Goal: Book appointment/travel/reservation

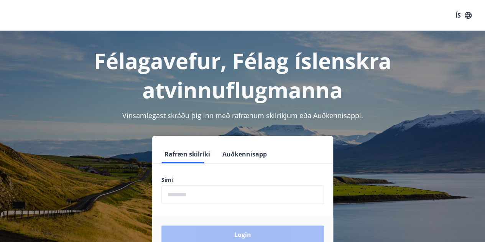
click at [185, 167] on form "Rafræn skilríki Auðkennisapp Sími ​ Login" at bounding box center [242, 199] width 181 height 108
click at [188, 197] on input "phone" at bounding box center [242, 194] width 163 height 19
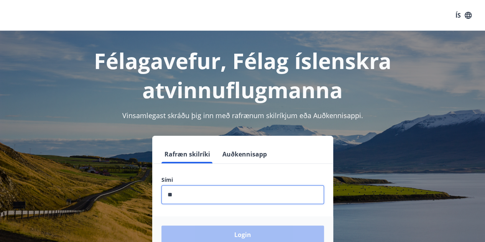
type input "*"
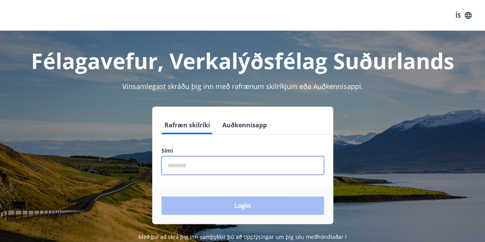
click at [203, 167] on input "phone" at bounding box center [242, 165] width 163 height 19
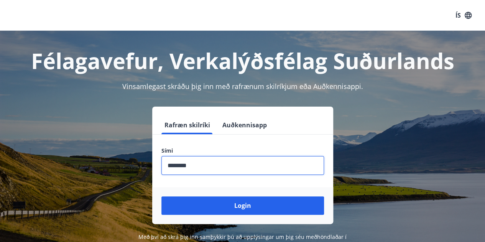
type input "********"
click at [161, 196] on button "Login" at bounding box center [242, 205] width 163 height 18
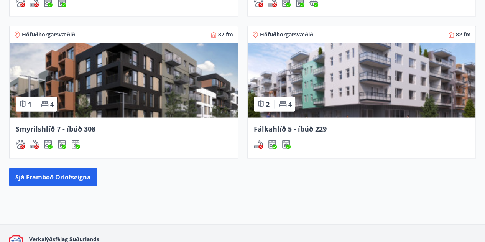
scroll to position [634, 0]
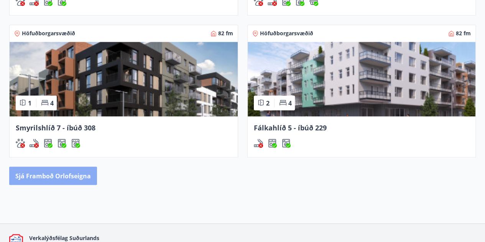
click at [82, 178] on button "Sjá framboð orlofseigna" at bounding box center [53, 175] width 88 height 18
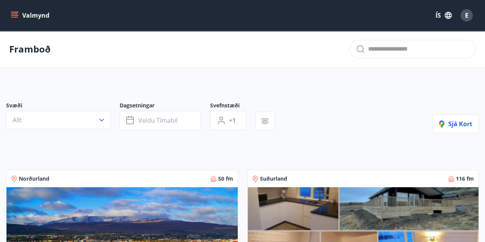
scroll to position [62, 0]
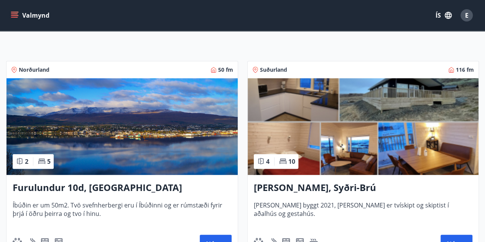
click at [84, 186] on h3 "Furulundur 10d, [GEOGRAPHIC_DATA]" at bounding box center [122, 188] width 219 height 14
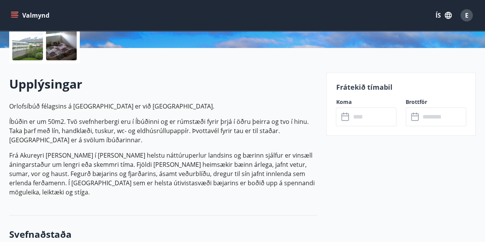
scroll to position [182, 0]
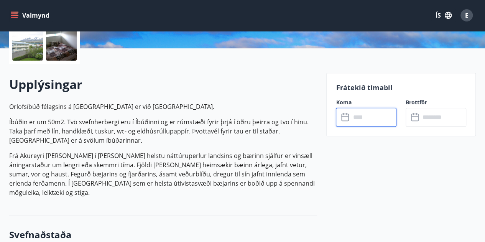
click at [371, 123] on input "text" at bounding box center [373, 117] width 46 height 19
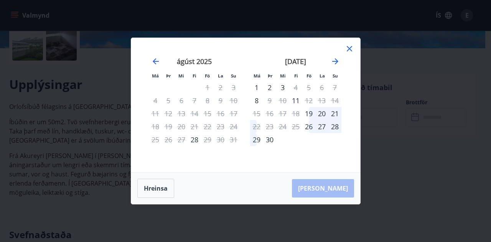
click at [348, 49] on icon at bounding box center [348, 48] width 5 height 5
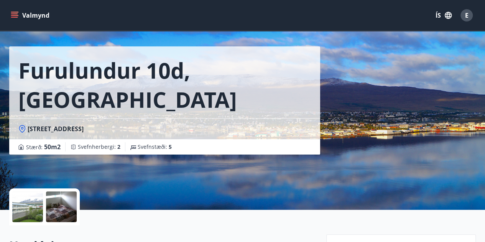
scroll to position [0, 0]
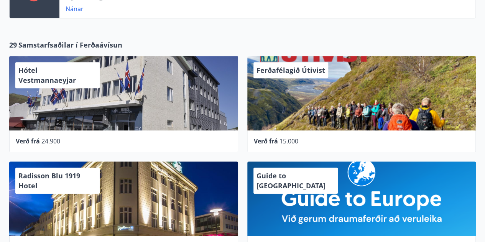
scroll to position [340, 0]
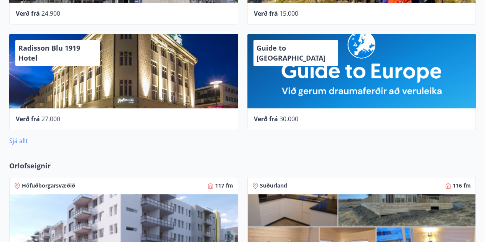
click at [21, 138] on link "Sjá allt" at bounding box center [18, 140] width 19 height 8
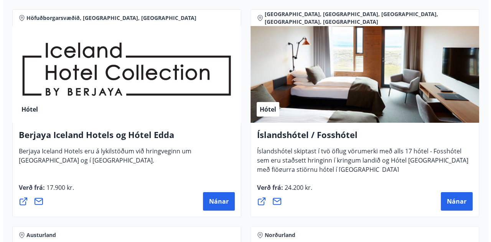
scroll to position [1434, 0]
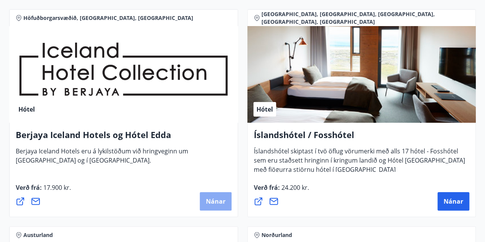
click at [219, 200] on span "Nánar" at bounding box center [216, 201] width 20 height 8
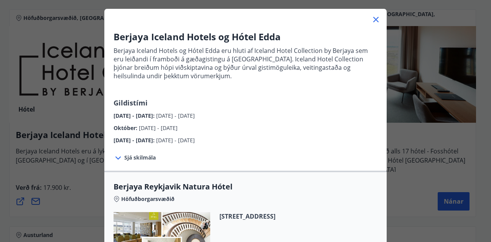
scroll to position [38, 0]
click at [132, 159] on span "Sjá skilmála" at bounding box center [139, 157] width 31 height 8
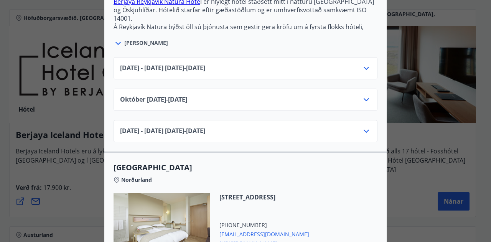
scroll to position [334, 0]
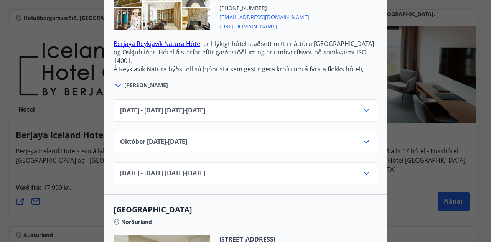
click at [205, 110] on span "[DATE] - [DATE] [DATE] - [DATE]" at bounding box center [162, 110] width 85 height 9
click at [365, 112] on icon at bounding box center [365, 110] width 9 height 9
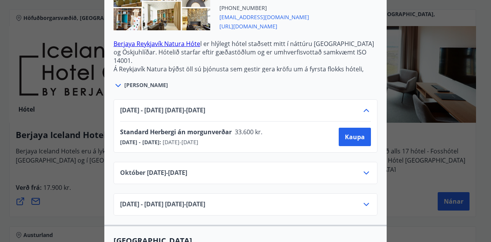
click at [364, 112] on icon at bounding box center [365, 110] width 9 height 9
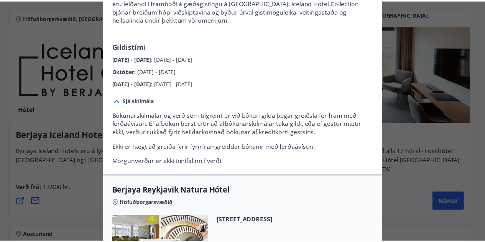
scroll to position [0, 0]
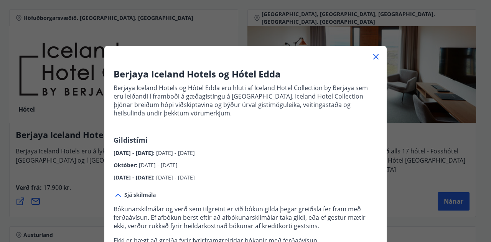
click at [371, 56] on icon at bounding box center [375, 56] width 9 height 9
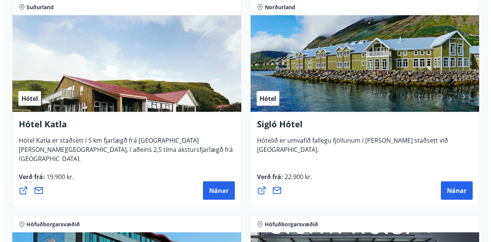
scroll to position [793, 0]
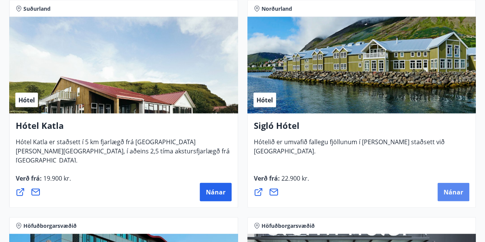
click at [453, 194] on span "Nánar" at bounding box center [453, 192] width 20 height 8
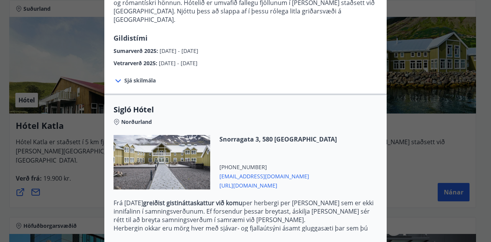
scroll to position [195, 0]
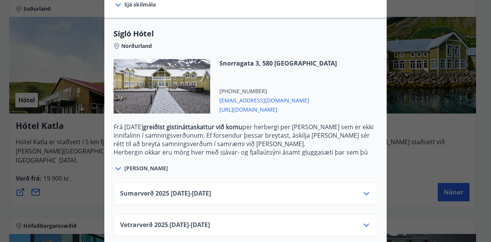
click at [186, 189] on span "Sumarverð [PHONE_NUMBER][DATE] - [DATE]" at bounding box center [165, 193] width 91 height 9
click at [361, 189] on icon at bounding box center [365, 193] width 9 height 9
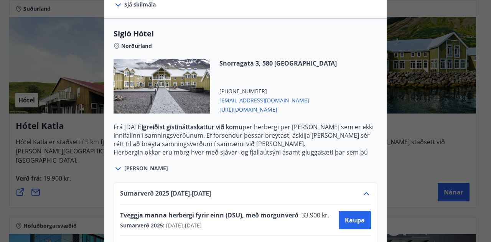
click at [361, 189] on icon at bounding box center [365, 193] width 9 height 9
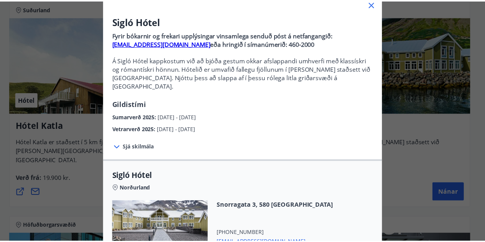
scroll to position [0, 0]
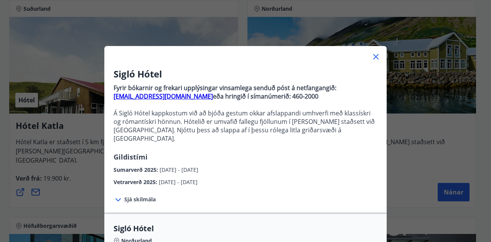
click at [372, 53] on icon at bounding box center [375, 56] width 9 height 9
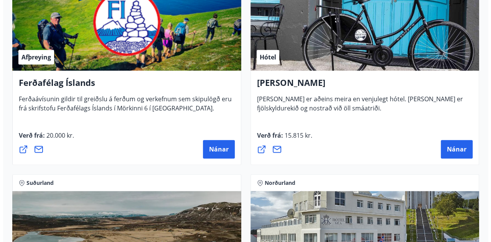
scroll to position [402, 0]
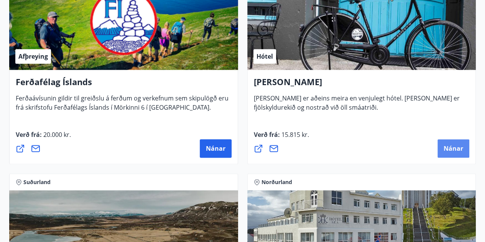
click at [448, 147] on span "Nánar" at bounding box center [453, 148] width 20 height 8
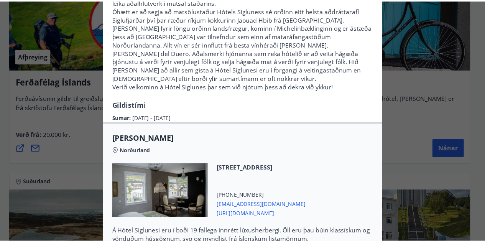
scroll to position [0, 0]
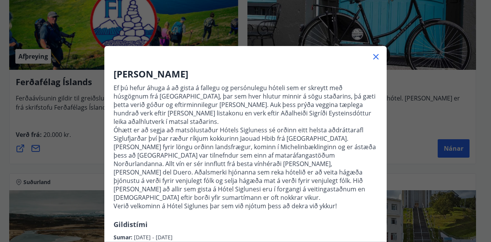
click at [371, 57] on icon at bounding box center [375, 56] width 9 height 9
